Goal: Download file/media

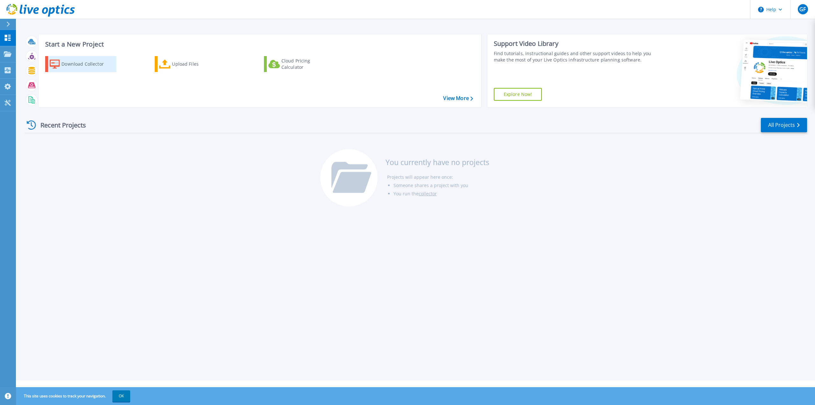
click at [99, 66] on div "Download Collector" at bounding box center [86, 64] width 51 height 13
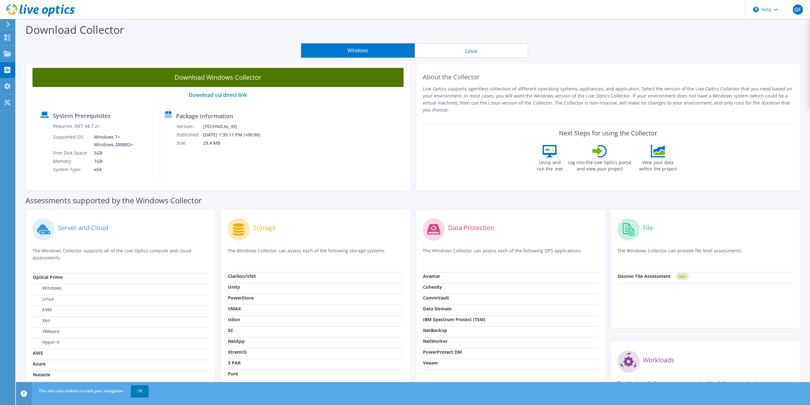
click at [274, 80] on link "Download Windows Collector" at bounding box center [217, 77] width 371 height 19
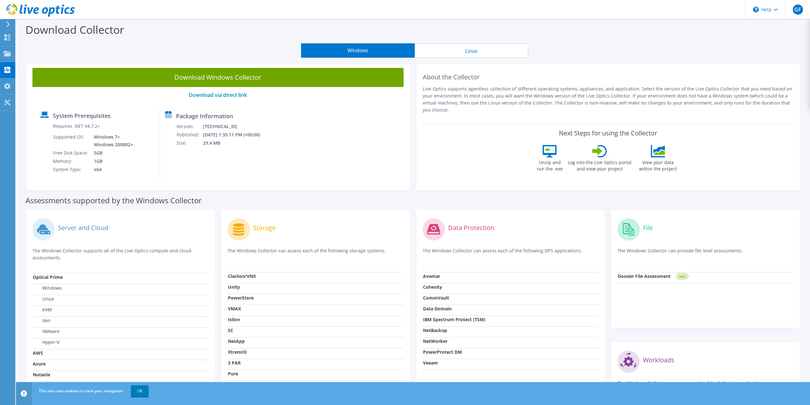
click at [8, 25] on icon at bounding box center [8, 24] width 5 height 6
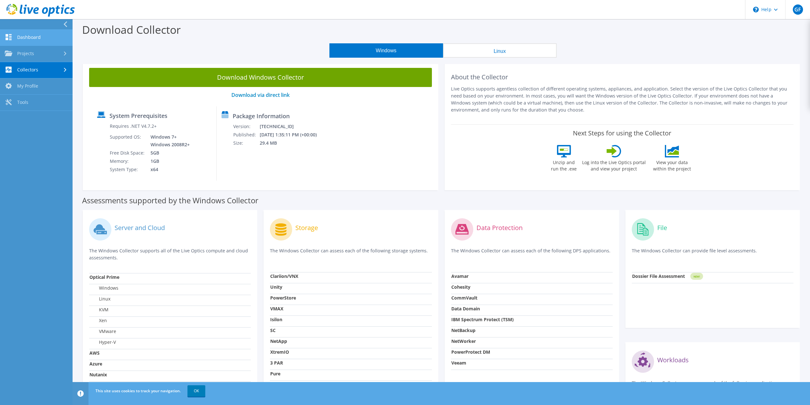
click at [30, 35] on link "Dashboard" at bounding box center [36, 38] width 73 height 16
